Goal: Information Seeking & Learning: Learn about a topic

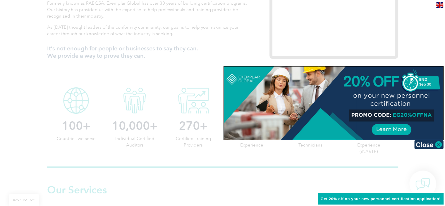
scroll to position [239, 0]
click at [423, 146] on img at bounding box center [428, 144] width 29 height 9
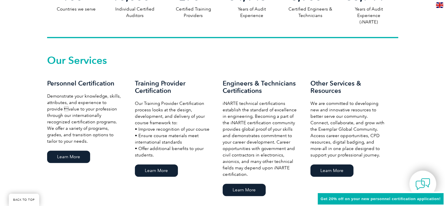
scroll to position [0, 0]
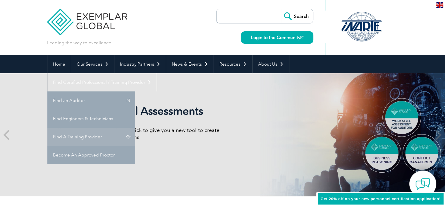
click at [135, 127] on link "Find A Training Provider" at bounding box center [91, 136] width 88 height 18
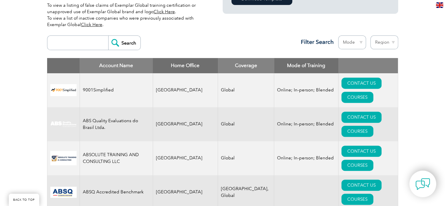
scroll to position [203, 0]
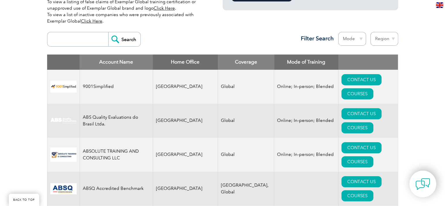
click at [360, 38] on select "Mode Online In-person Blended" at bounding box center [352, 39] width 28 height 14
click at [338, 32] on select "Mode Online In-person Blended" at bounding box center [352, 39] width 28 height 14
click at [381, 35] on select "Region Australia Bahrain Bangladesh Brazil Canada Colombia Dominican Republic E…" at bounding box center [384, 39] width 28 height 14
select select "[GEOGRAPHIC_DATA]"
click at [370, 32] on select "Region Australia Bahrain Bangladesh Brazil Canada Colombia Dominican Republic E…" at bounding box center [384, 39] width 28 height 14
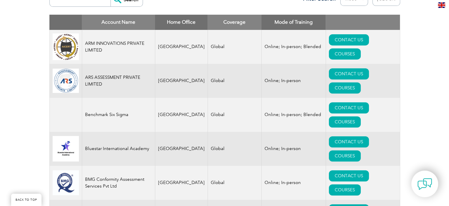
scroll to position [245, 0]
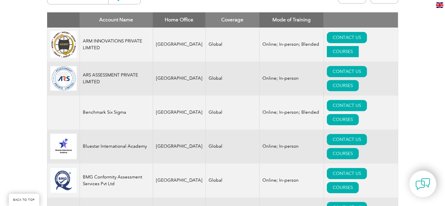
click at [358, 46] on link "COURSES" at bounding box center [343, 51] width 32 height 11
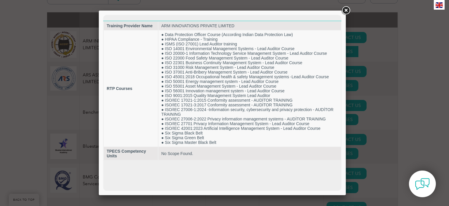
scroll to position [0, 0]
click at [346, 11] on link at bounding box center [346, 10] width 11 height 11
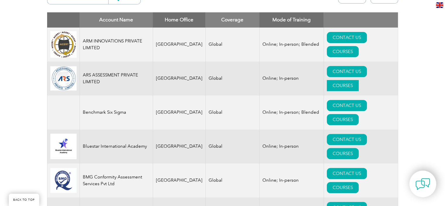
click at [358, 80] on link "COURSES" at bounding box center [343, 85] width 32 height 11
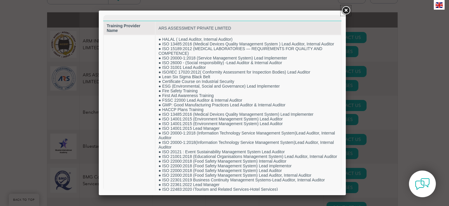
click at [346, 8] on link at bounding box center [346, 10] width 11 height 11
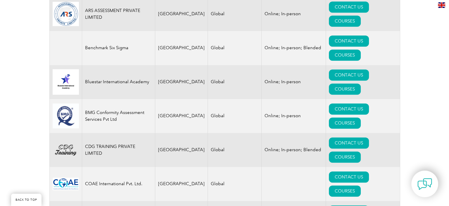
scroll to position [318, 0]
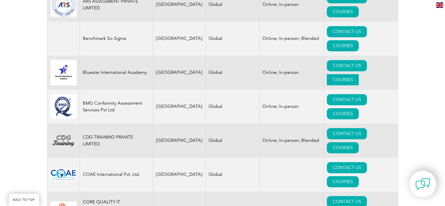
click at [358, 74] on link "COURSES" at bounding box center [343, 79] width 32 height 11
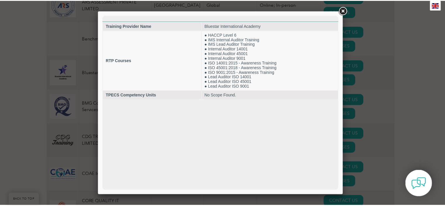
scroll to position [0, 0]
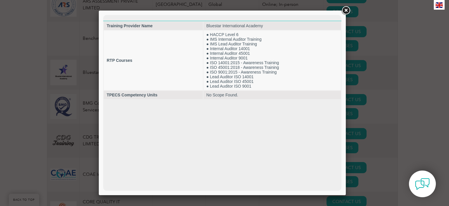
click at [346, 10] on link at bounding box center [346, 10] width 11 height 11
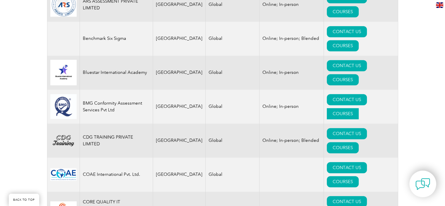
click at [358, 108] on link "COURSES" at bounding box center [343, 113] width 32 height 11
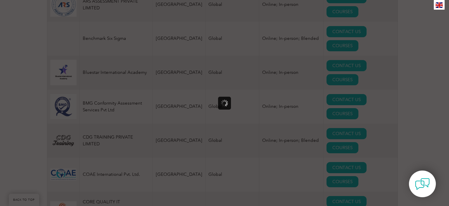
click at [417, 83] on div at bounding box center [224, 103] width 449 height 206
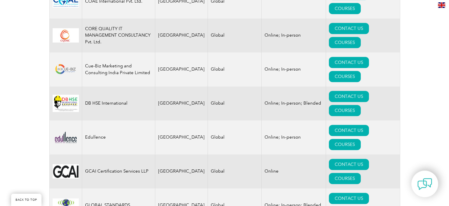
scroll to position [510, 0]
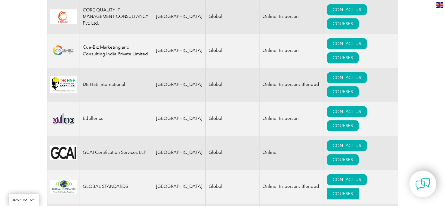
click at [358, 188] on link "COURSES" at bounding box center [343, 193] width 32 height 11
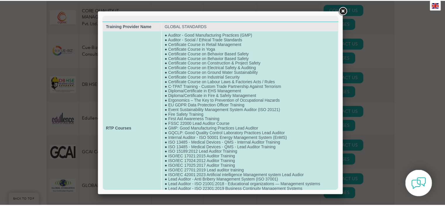
scroll to position [89, 0]
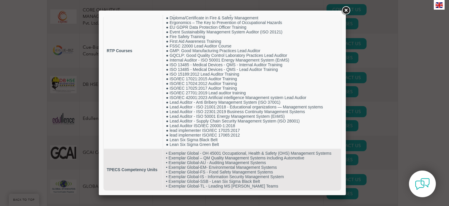
click at [348, 10] on link at bounding box center [346, 10] width 11 height 11
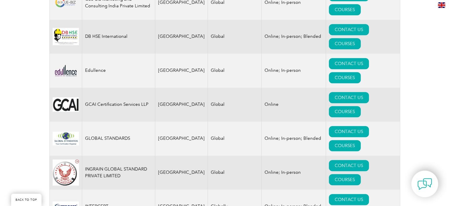
scroll to position [560, 0]
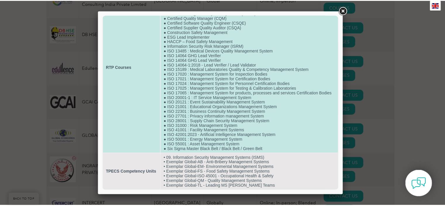
scroll to position [59, 0]
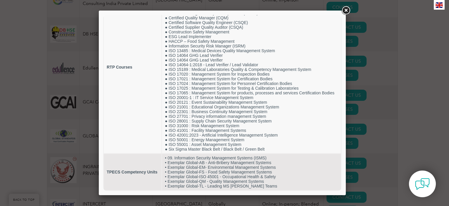
click at [344, 11] on link at bounding box center [346, 10] width 11 height 11
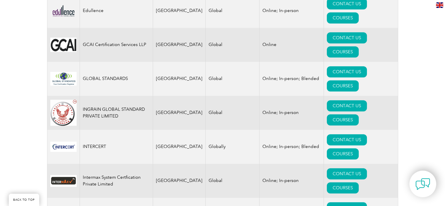
scroll to position [622, 0]
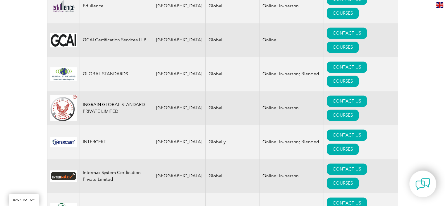
drag, startPoint x: 100, startPoint y: 73, endPoint x: 79, endPoint y: 68, distance: 20.9
copy td "JMD BRITISH TRAINING PRIVATE LIMITED"
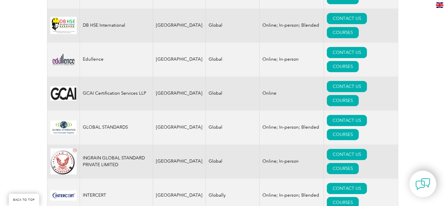
scroll to position [567, 0]
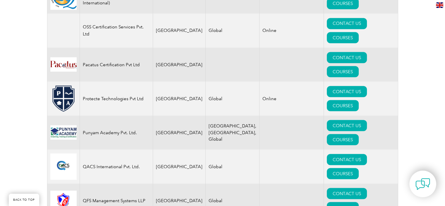
scroll to position [1022, 0]
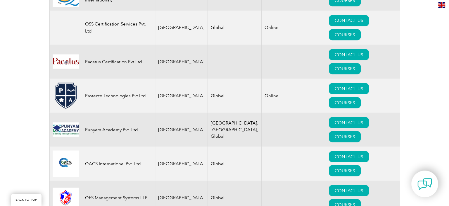
scroll to position [1084, 0]
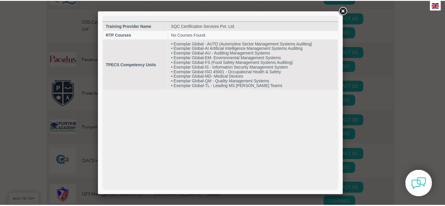
scroll to position [0, 0]
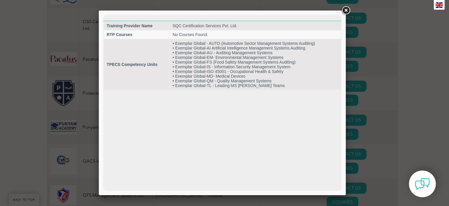
click at [343, 12] on link at bounding box center [346, 10] width 11 height 11
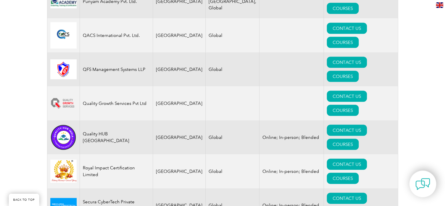
scroll to position [1212, 0]
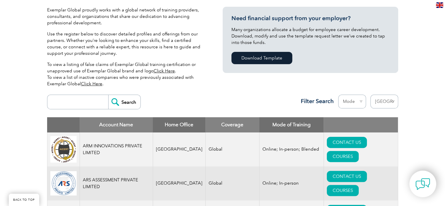
scroll to position [159, 0]
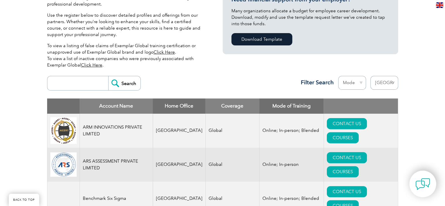
click at [392, 84] on select "Region Australia Bahrain Bangladesh Brazil Canada Colombia Dominican Republic E…" at bounding box center [384, 83] width 28 height 14
select select "[GEOGRAPHIC_DATA]"
click at [370, 76] on select "Region Australia Bahrain Bangladesh Brazil Canada Colombia Dominican Republic E…" at bounding box center [384, 83] width 28 height 14
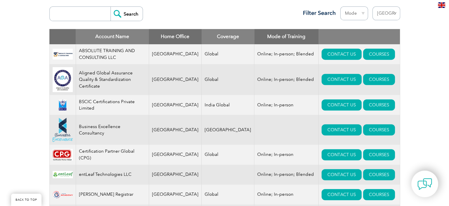
scroll to position [230, 0]
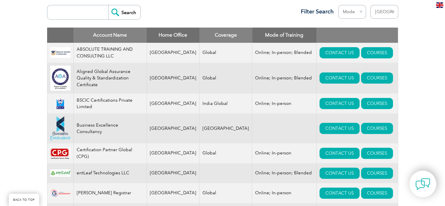
drag, startPoint x: 448, startPoint y: 19, endPoint x: 447, endPoint y: 63, distance: 43.6
click at [330, 53] on link "CONTACT US" at bounding box center [339, 52] width 40 height 11
click at [370, 51] on link "COURSES" at bounding box center [377, 52] width 32 height 11
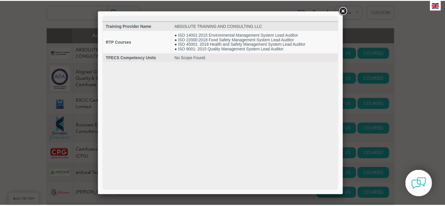
scroll to position [0, 0]
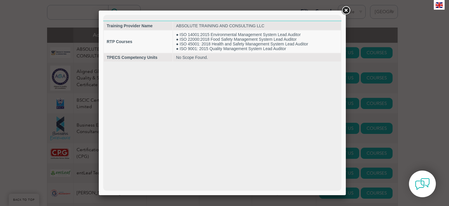
click at [345, 9] on link at bounding box center [346, 10] width 11 height 11
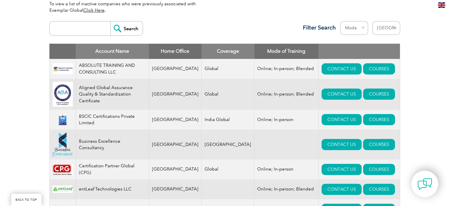
scroll to position [212, 0]
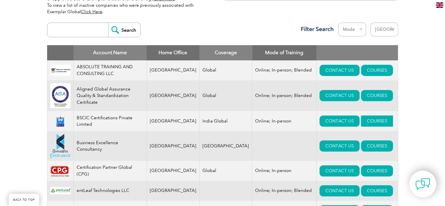
click at [365, 121] on link "COURSES" at bounding box center [377, 120] width 32 height 11
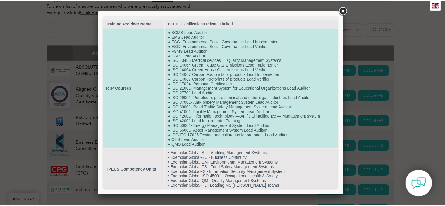
scroll to position [10, 0]
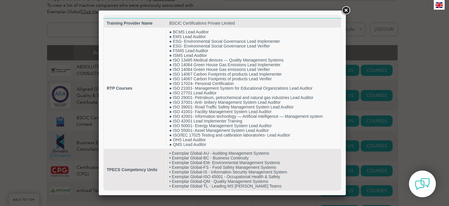
click at [347, 11] on link at bounding box center [346, 10] width 11 height 11
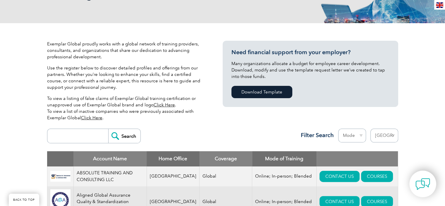
scroll to position [161, 0]
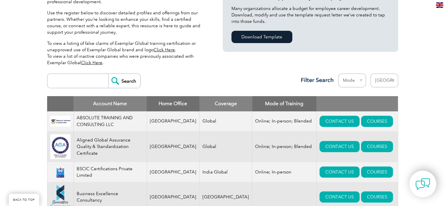
click at [389, 82] on select "Region [GEOGRAPHIC_DATA] [GEOGRAPHIC_DATA] [GEOGRAPHIC_DATA] [GEOGRAPHIC_DATA] …" at bounding box center [384, 80] width 28 height 14
select select "[GEOGRAPHIC_DATA]"
click at [370, 73] on select "Region [GEOGRAPHIC_DATA] [GEOGRAPHIC_DATA] [GEOGRAPHIC_DATA] [GEOGRAPHIC_DATA] …" at bounding box center [384, 80] width 28 height 14
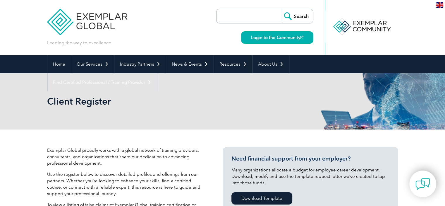
drag, startPoint x: 447, startPoint y: 12, endPoint x: 441, endPoint y: -19, distance: 31.7
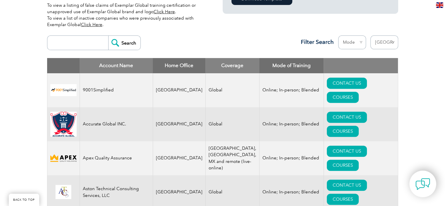
scroll to position [194, 0]
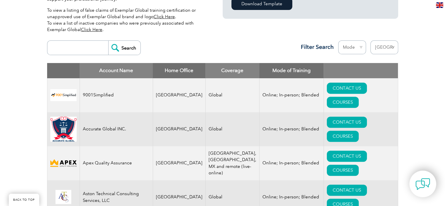
click at [392, 48] on select "Region [GEOGRAPHIC_DATA] [GEOGRAPHIC_DATA] [GEOGRAPHIC_DATA] [GEOGRAPHIC_DATA] …" at bounding box center [384, 47] width 28 height 14
select select "[GEOGRAPHIC_DATA]"
click at [370, 40] on select "Region Australia Bahrain Bangladesh Brazil Canada Colombia Dominican Republic E…" at bounding box center [384, 47] width 28 height 14
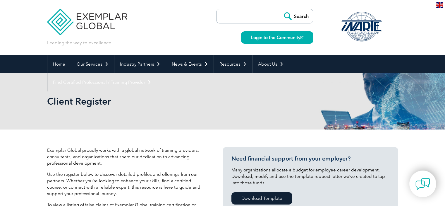
select select "[GEOGRAPHIC_DATA]"
